Goal: Information Seeking & Learning: Learn about a topic

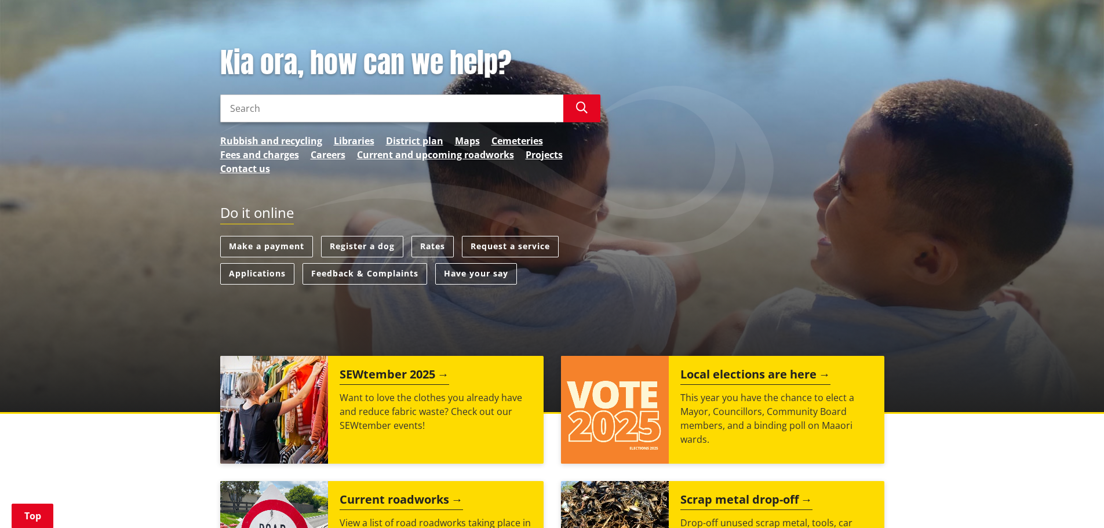
scroll to position [58, 0]
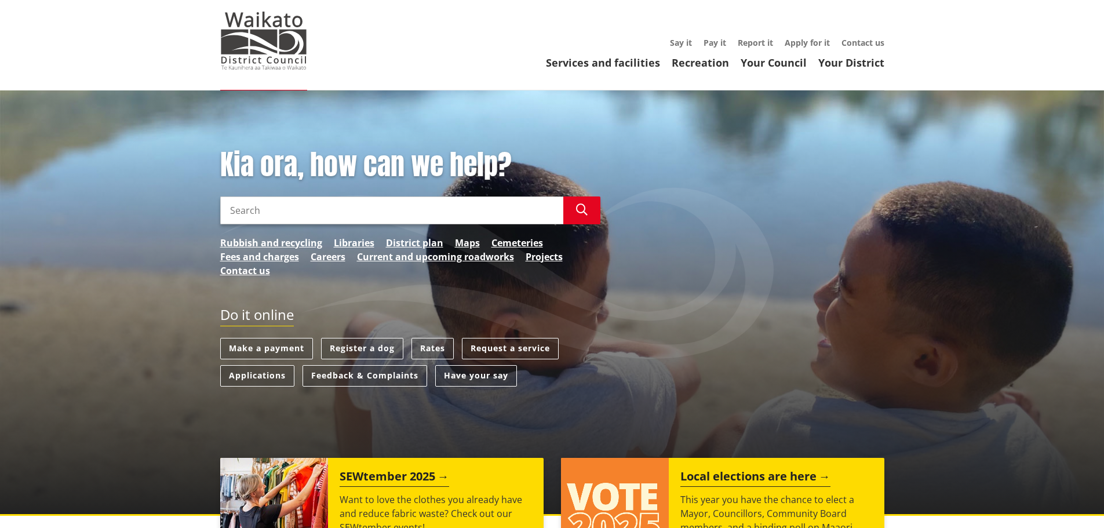
click at [265, 203] on input "Search" at bounding box center [391, 210] width 343 height 28
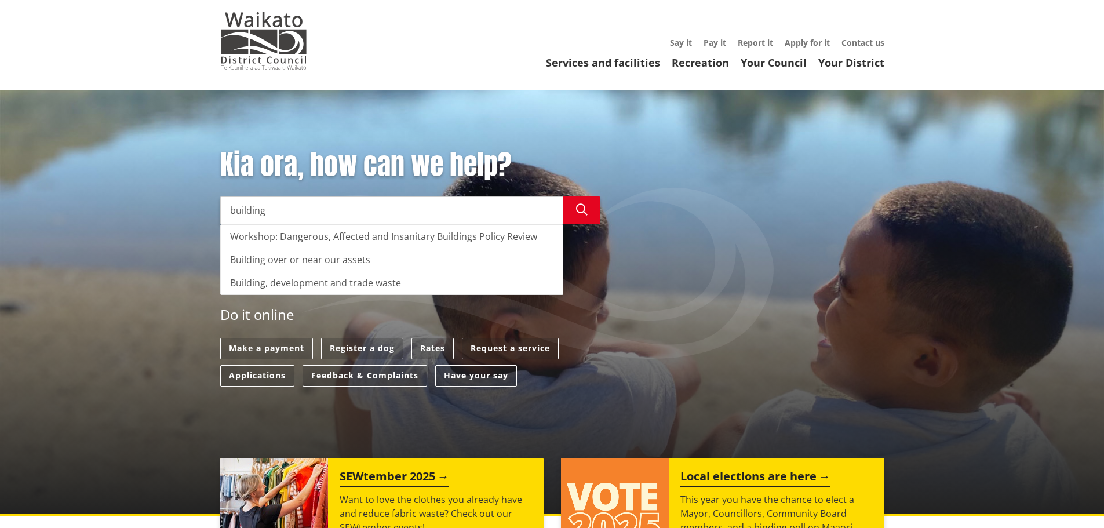
type input "building"
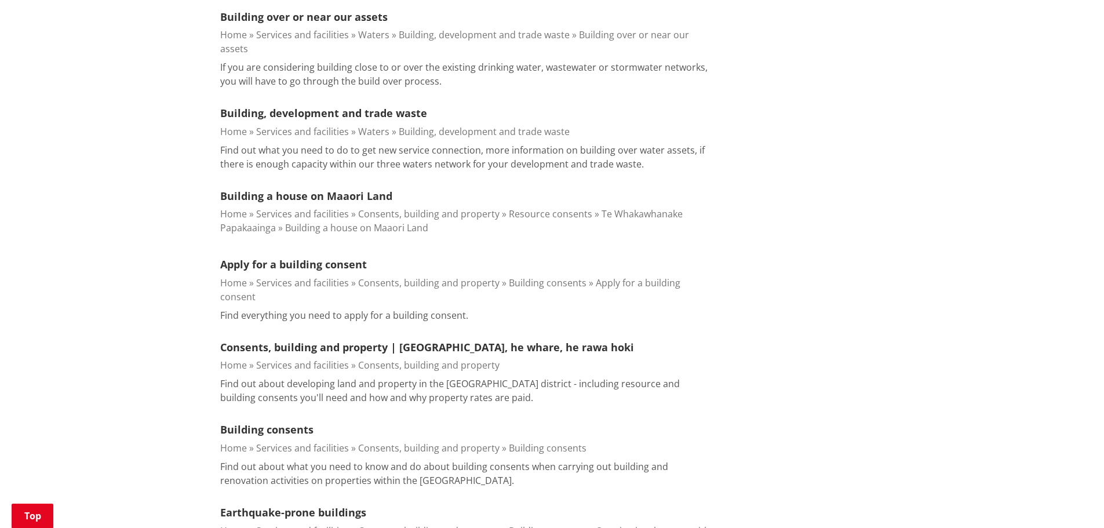
scroll to position [521, 0]
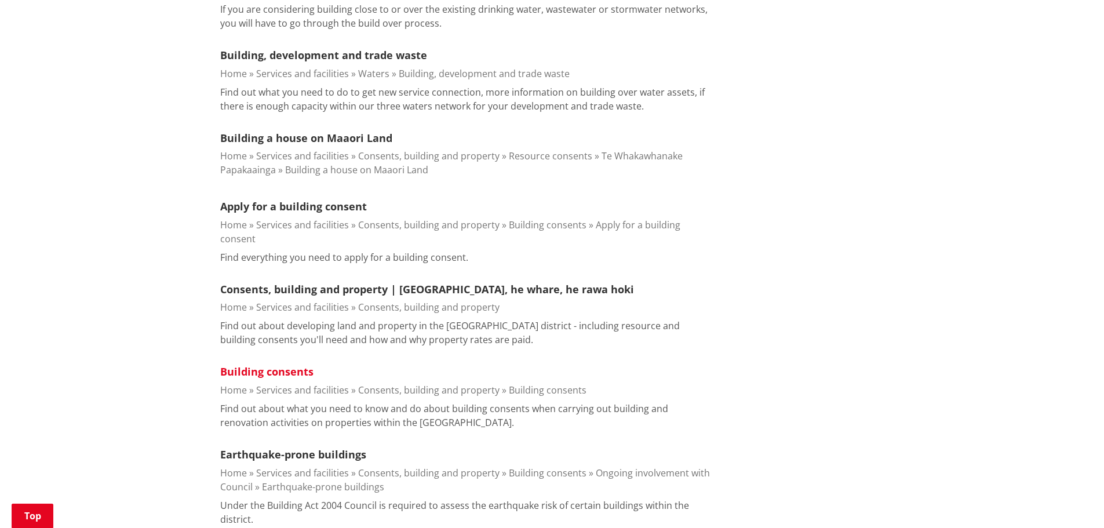
click at [250, 364] on link "Building consents" at bounding box center [266, 371] width 93 height 14
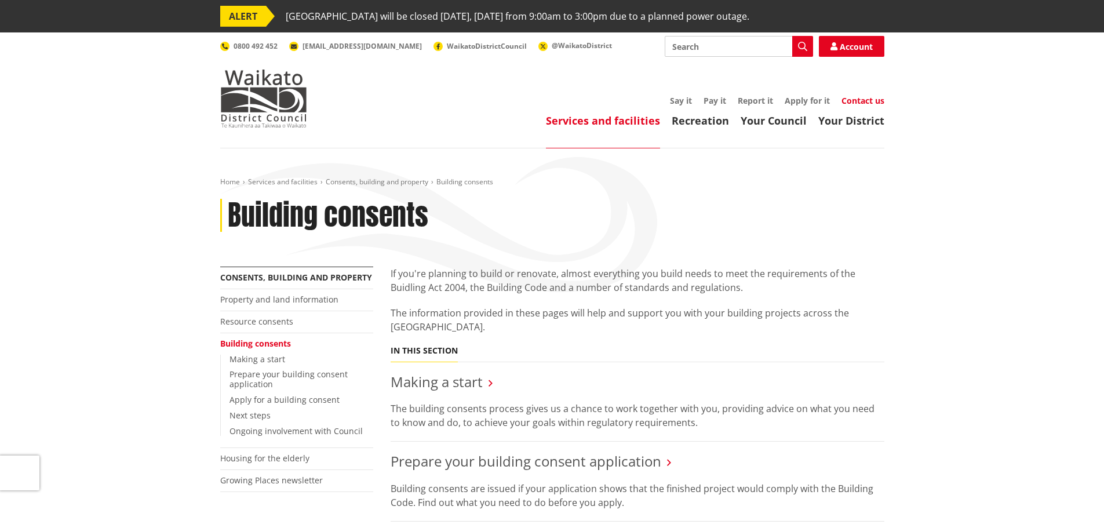
click at [861, 103] on link "Contact us" at bounding box center [862, 100] width 43 height 11
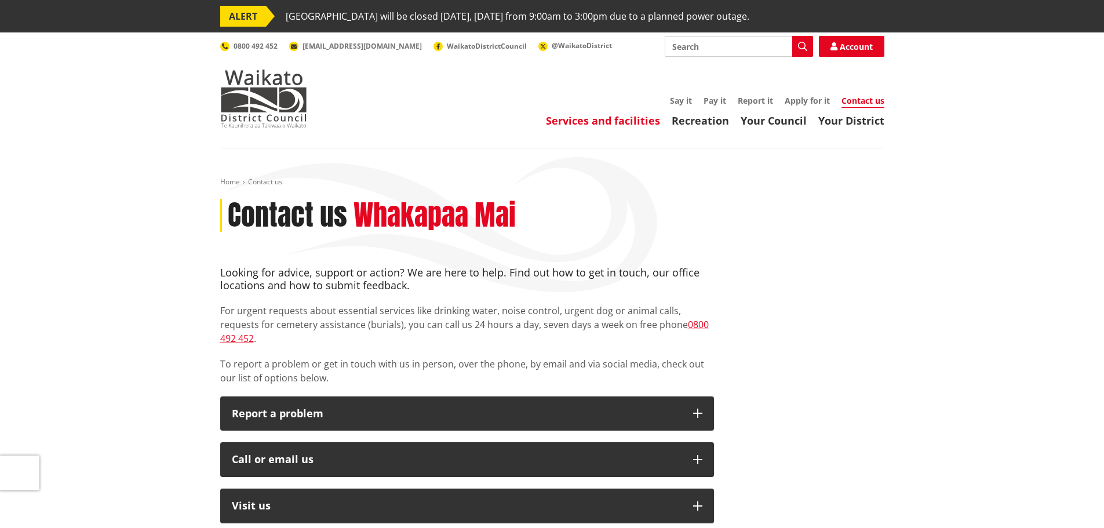
click at [607, 121] on link "Services and facilities" at bounding box center [603, 121] width 114 height 14
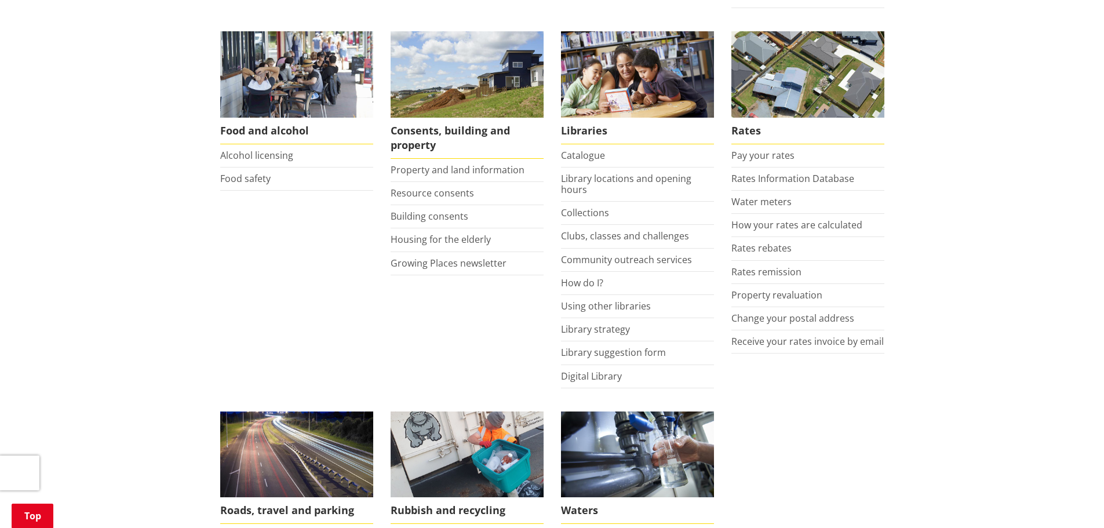
scroll to position [463, 0]
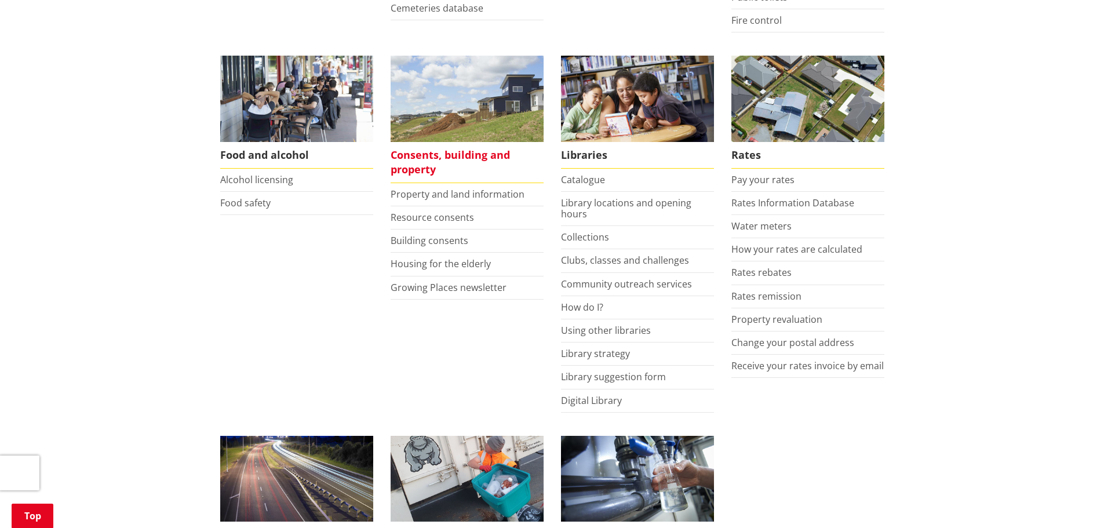
click at [408, 170] on span "Consents, building and property" at bounding box center [466, 162] width 153 height 41
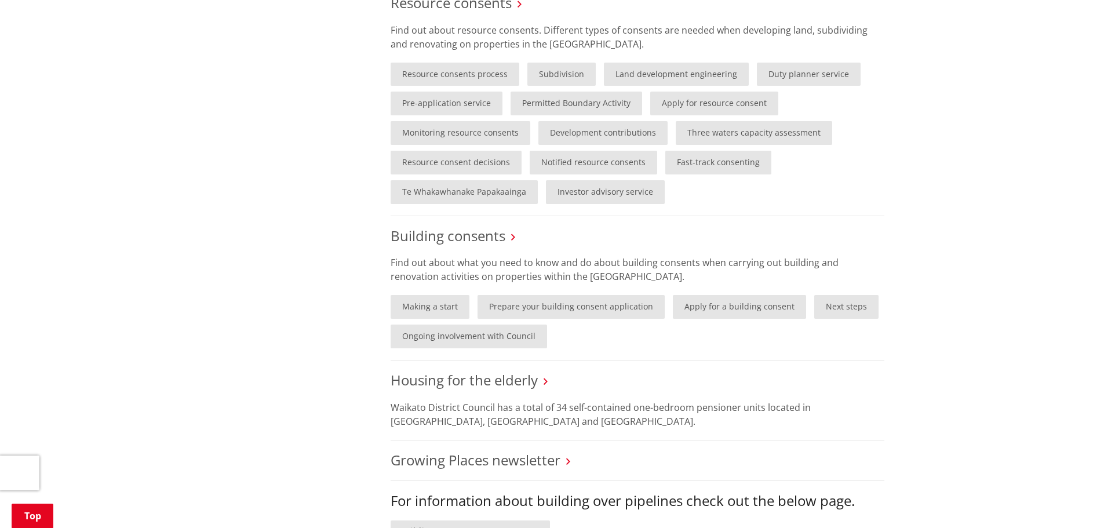
scroll to position [753, 0]
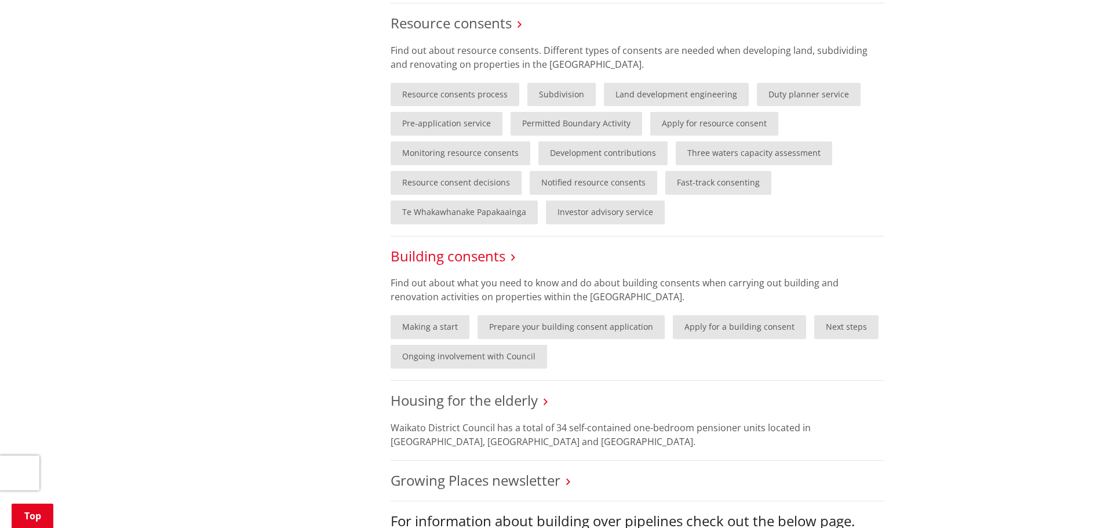
click at [444, 257] on link "Building consents" at bounding box center [447, 255] width 115 height 19
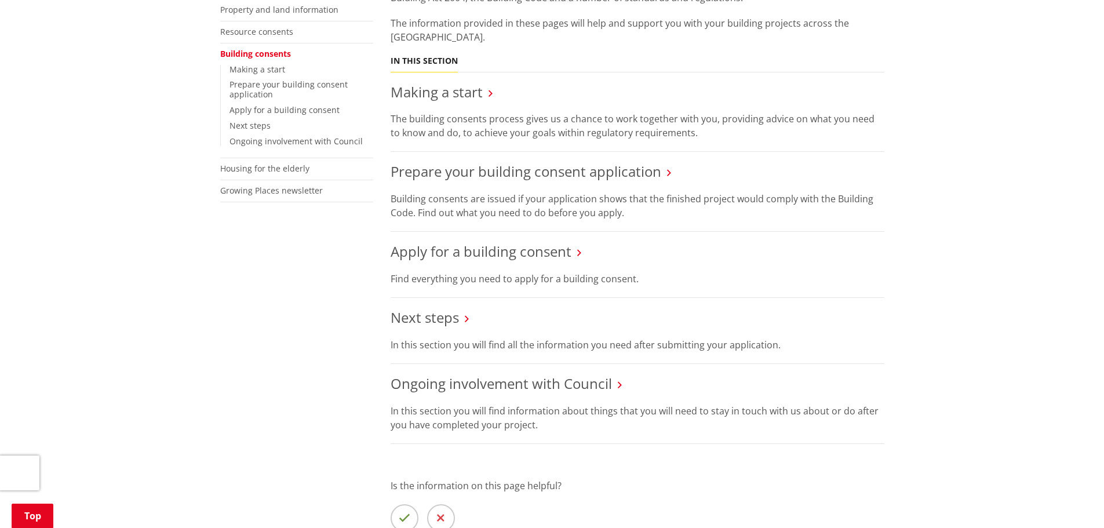
scroll to position [58, 0]
